Goal: Task Accomplishment & Management: Use online tool/utility

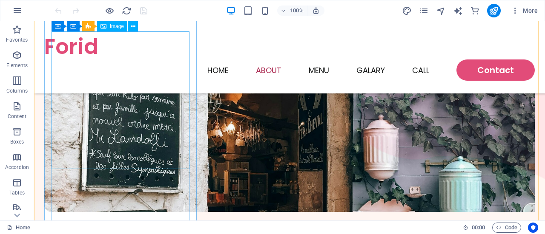
scroll to position [2383, 0]
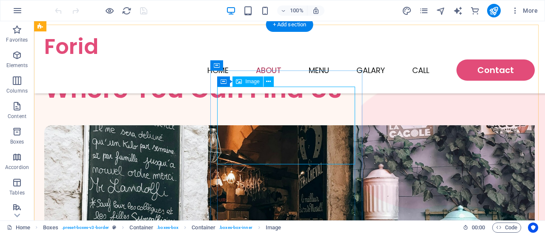
scroll to position [2255, 0]
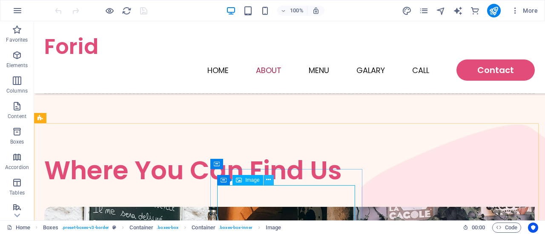
click at [268, 178] on icon at bounding box center [268, 180] width 5 height 9
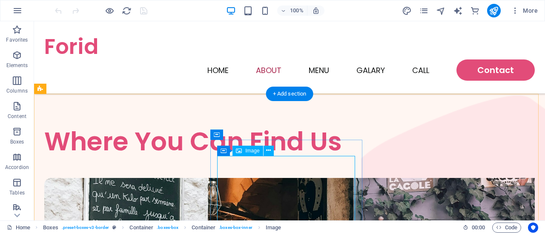
scroll to position [2383, 0]
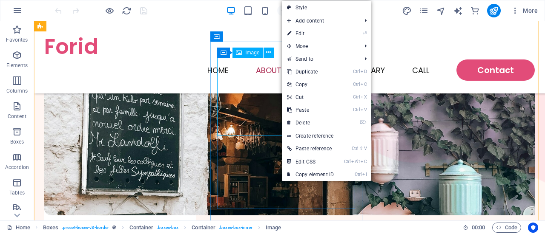
drag, startPoint x: 281, startPoint y: 112, endPoint x: 148, endPoint y: 129, distance: 133.8
select select "px"
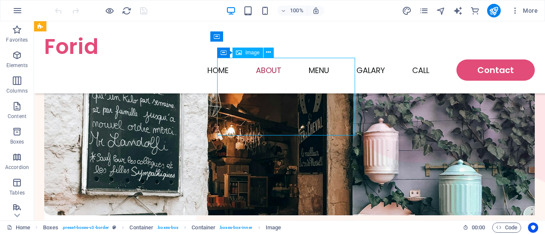
drag, startPoint x: 148, startPoint y: 129, endPoint x: 281, endPoint y: 114, distance: 133.7
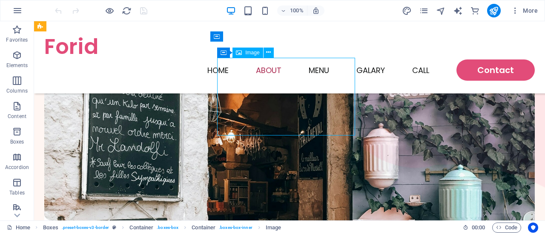
select select "px"
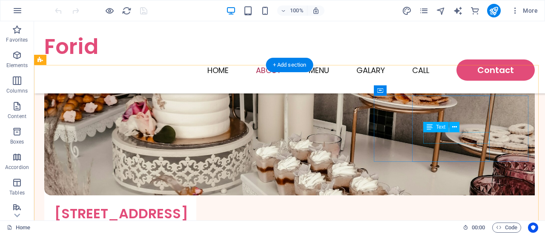
scroll to position [2851, 0]
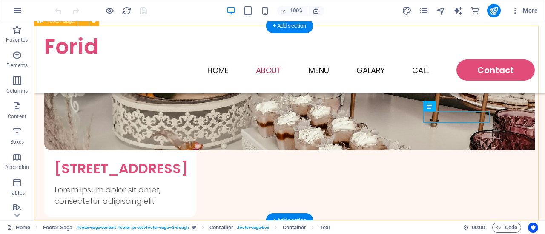
scroll to position [2871, 0]
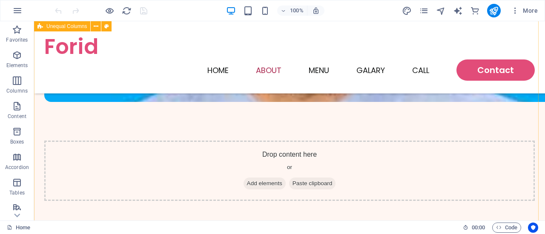
scroll to position [2148, 0]
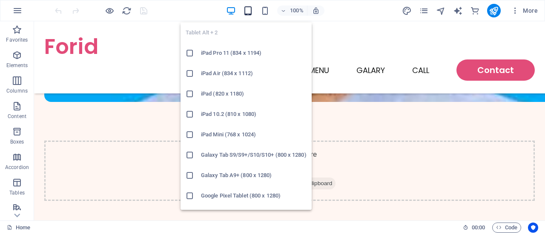
click at [246, 8] on icon "button" at bounding box center [248, 11] width 10 height 10
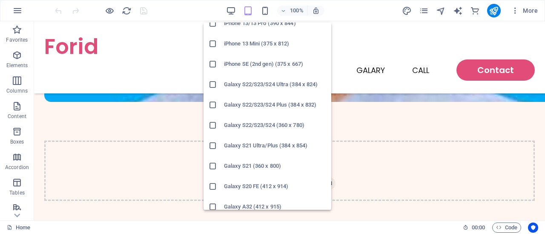
scroll to position [255, 0]
drag, startPoint x: 250, startPoint y: 143, endPoint x: 54, endPoint y: 119, distance: 198.1
click at [250, 143] on h6 "Galaxy S21 Ultra/Plus (384 x 854)" at bounding box center [275, 145] width 102 height 10
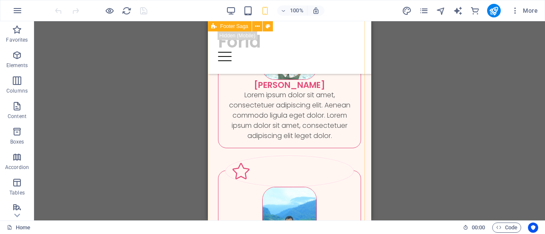
scroll to position [3759, 0]
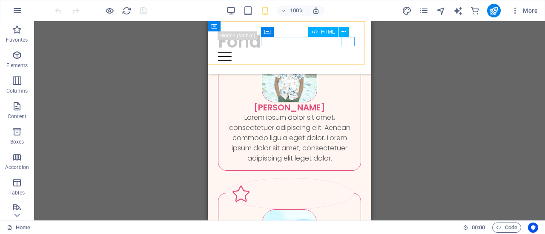
click at [345, 52] on div at bounding box center [289, 56] width 143 height 9
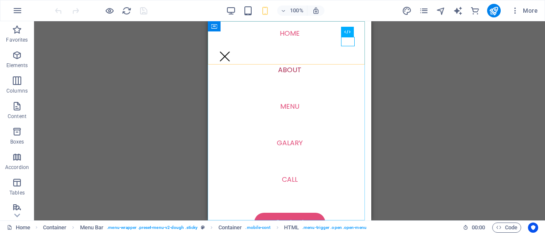
click at [282, 69] on nav "Home About Menu Galary Call Contact" at bounding box center [289, 121] width 163 height 200
click at [287, 70] on nav "Home About Menu Galary Call Contact" at bounding box center [289, 121] width 163 height 200
select select
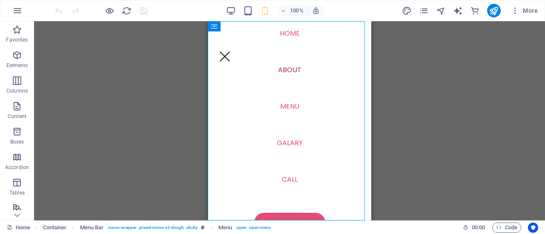
select select "1"
select select
select select "5"
select select
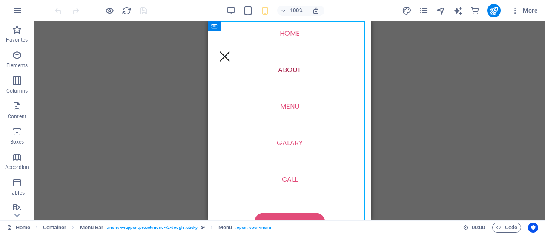
select select "default"
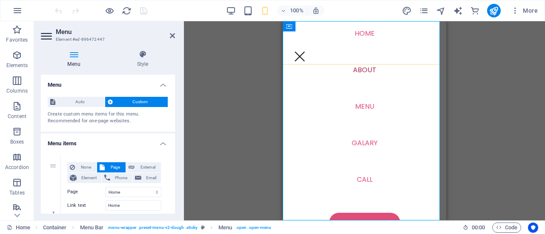
drag, startPoint x: 429, startPoint y: 36, endPoint x: 711, endPoint y: 57, distance: 282.4
click at [429, 36] on nav "Home About Menu Galary Call Contact" at bounding box center [364, 121] width 163 height 200
click at [306, 52] on div at bounding box center [300, 56] width 14 height 9
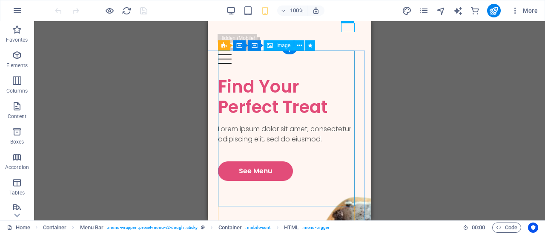
scroll to position [0, 0]
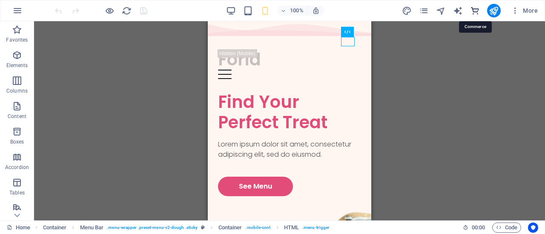
click at [476, 9] on icon "commerce" at bounding box center [475, 11] width 10 height 10
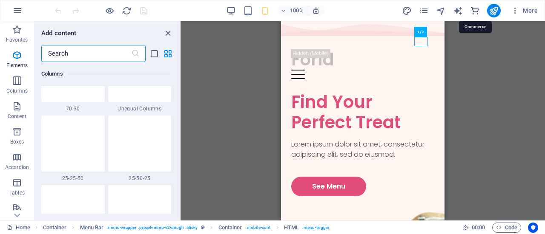
scroll to position [8199, 0]
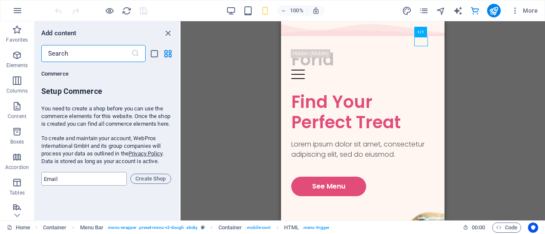
click at [106, 186] on input "email" at bounding box center [84, 179] width 86 height 14
type input "[EMAIL_ADDRESS][DOMAIN_NAME]"
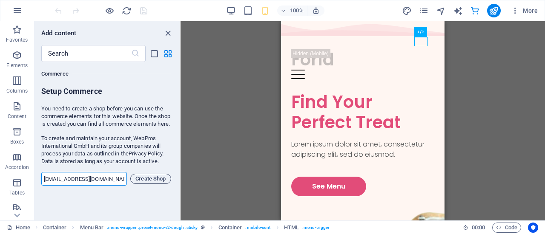
click at [152, 184] on span "Create Shop" at bounding box center [150, 179] width 33 height 10
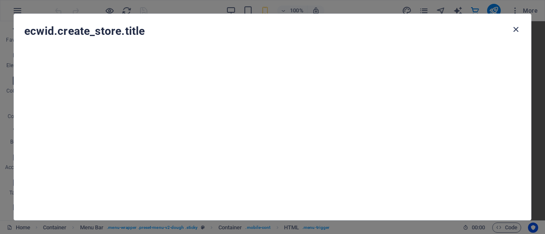
click at [515, 32] on icon "button" at bounding box center [516, 30] width 10 height 10
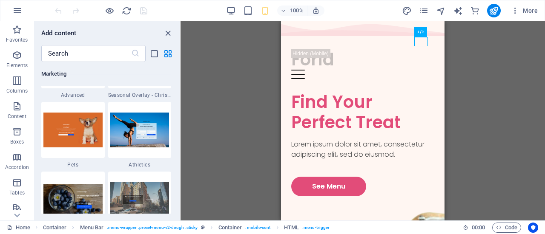
scroll to position [7263, 0]
click at [158, 131] on img at bounding box center [139, 130] width 59 height 34
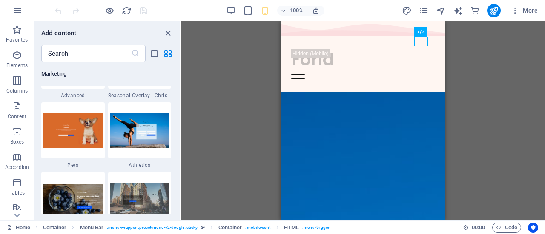
click at [180, 131] on div "H1 Container Container 2 columns Container Spacer Spacer Text image overlap Con…" at bounding box center [362, 121] width 364 height 200
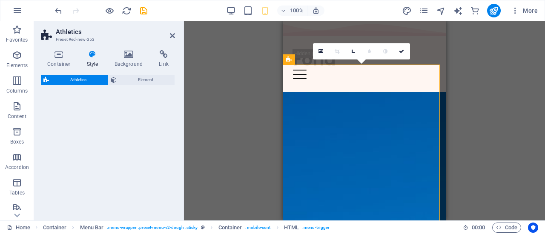
click at [135, 131] on div "Athletics Element" at bounding box center [108, 144] width 134 height 139
select select "%"
select select "rem"
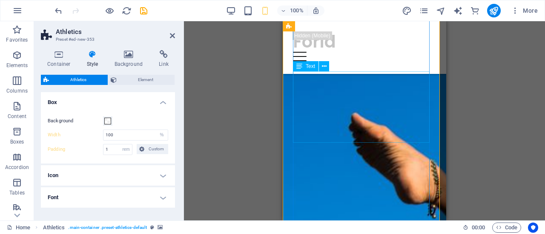
scroll to position [170, 0]
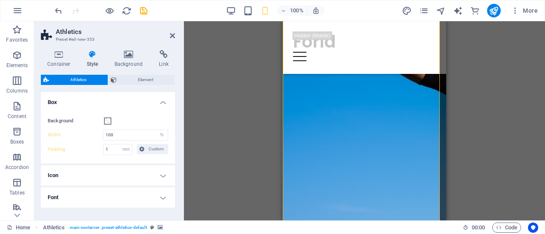
click at [248, 106] on div "Drag here to replace the existing content. Press “Ctrl” if you want to create a…" at bounding box center [364, 121] width 361 height 200
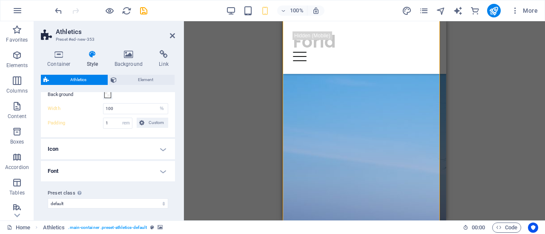
scroll to position [27, 0]
click at [148, 202] on select "default Add preset class" at bounding box center [108, 203] width 120 height 10
click at [48, 198] on select "default Add preset class" at bounding box center [108, 203] width 120 height 10
select select "preset-athletics-default"
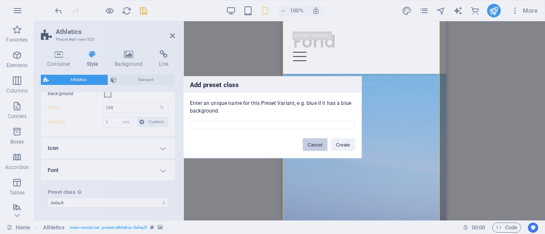
click at [318, 143] on button "Cancel" at bounding box center [314, 144] width 25 height 13
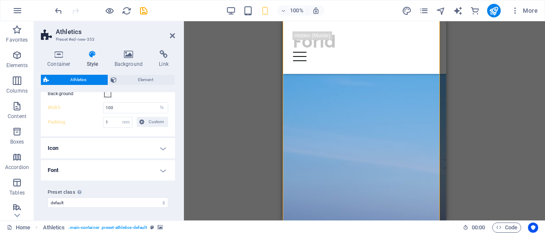
click at [165, 148] on h4 "Icon" at bounding box center [108, 148] width 134 height 20
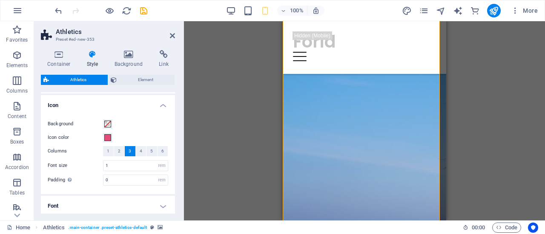
scroll to position [105, 0]
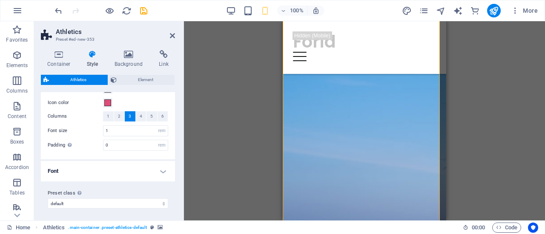
click at [162, 177] on h4 "Font" at bounding box center [108, 171] width 134 height 20
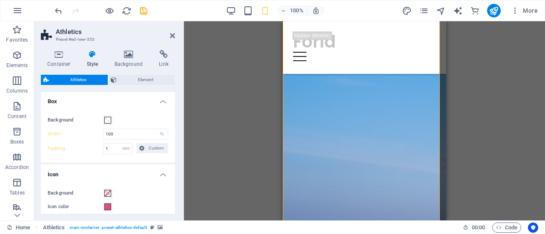
scroll to position [0, 0]
click at [153, 79] on span "Element" at bounding box center [145, 80] width 53 height 10
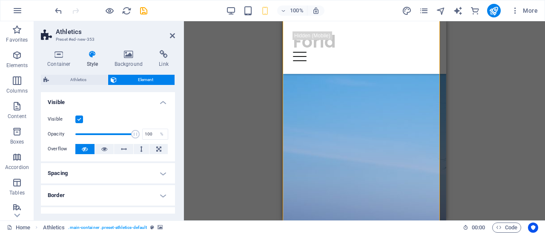
click at [80, 118] on label at bounding box center [79, 120] width 8 height 8
click at [0, 0] on input "Visible" at bounding box center [0, 0] width 0 height 0
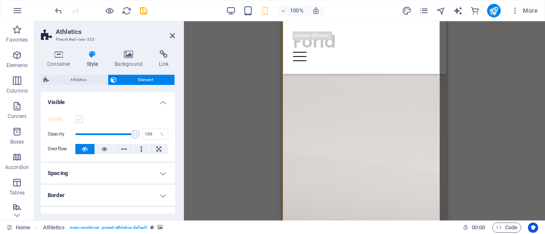
click at [80, 118] on label at bounding box center [79, 120] width 8 height 8
click at [0, 0] on input "Visible" at bounding box center [0, 0] width 0 height 0
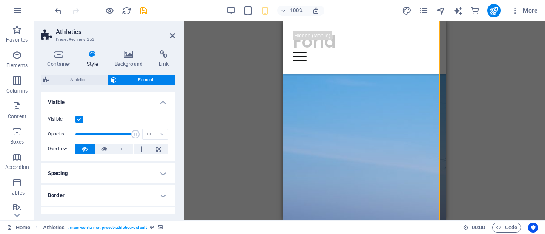
click at [171, 37] on icon at bounding box center [172, 35] width 5 height 7
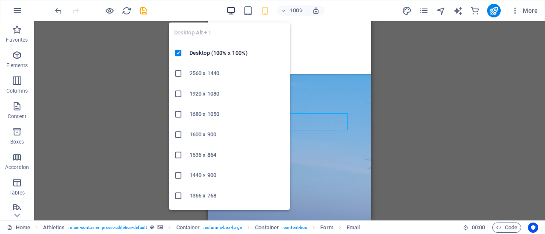
click at [232, 8] on icon "button" at bounding box center [231, 11] width 10 height 10
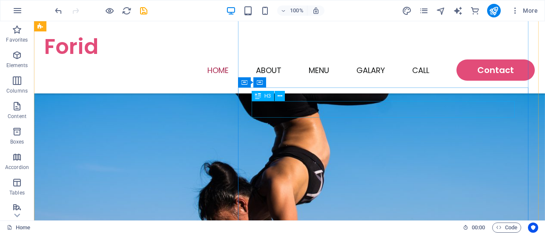
scroll to position [128, 0]
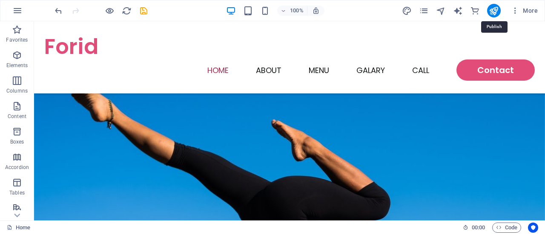
click at [496, 6] on icon "publish" at bounding box center [493, 11] width 10 height 10
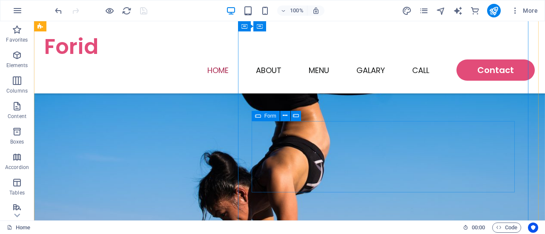
scroll to position [340, 0]
